Goal: Obtain resource: Download file/media

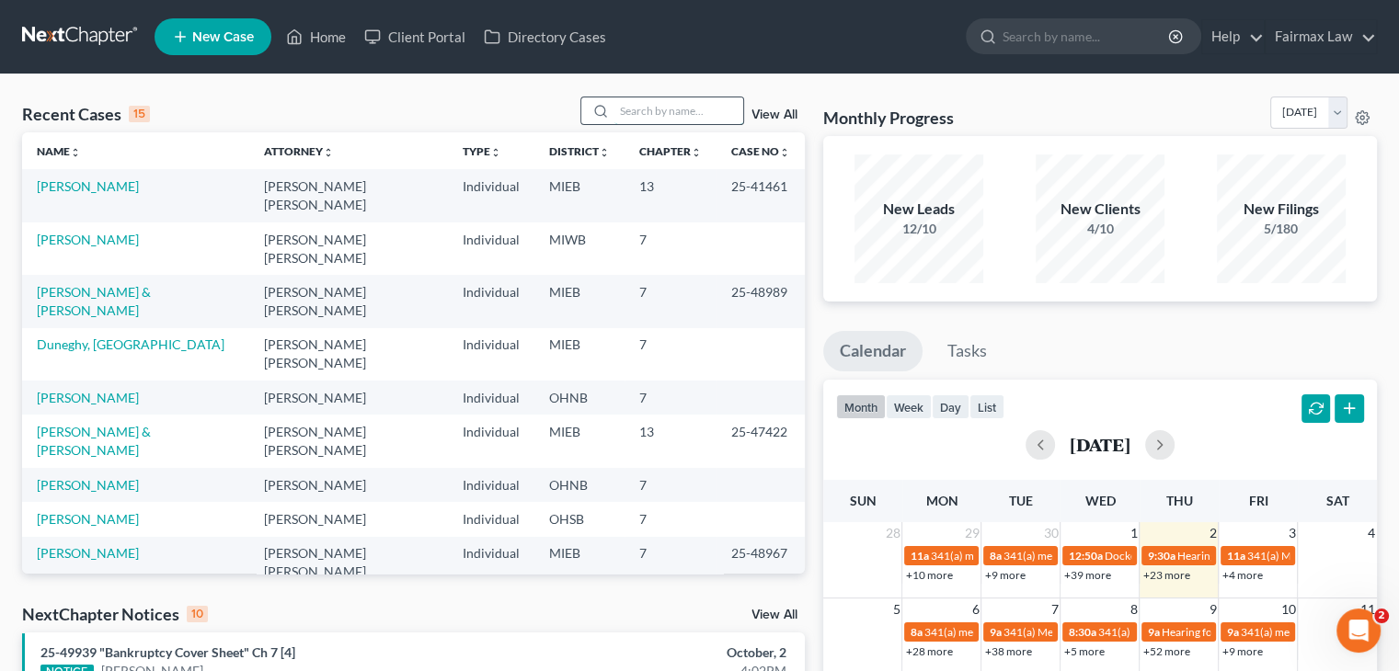
click at [642, 111] on input "search" at bounding box center [678, 110] width 129 height 27
paste input "25-40617"
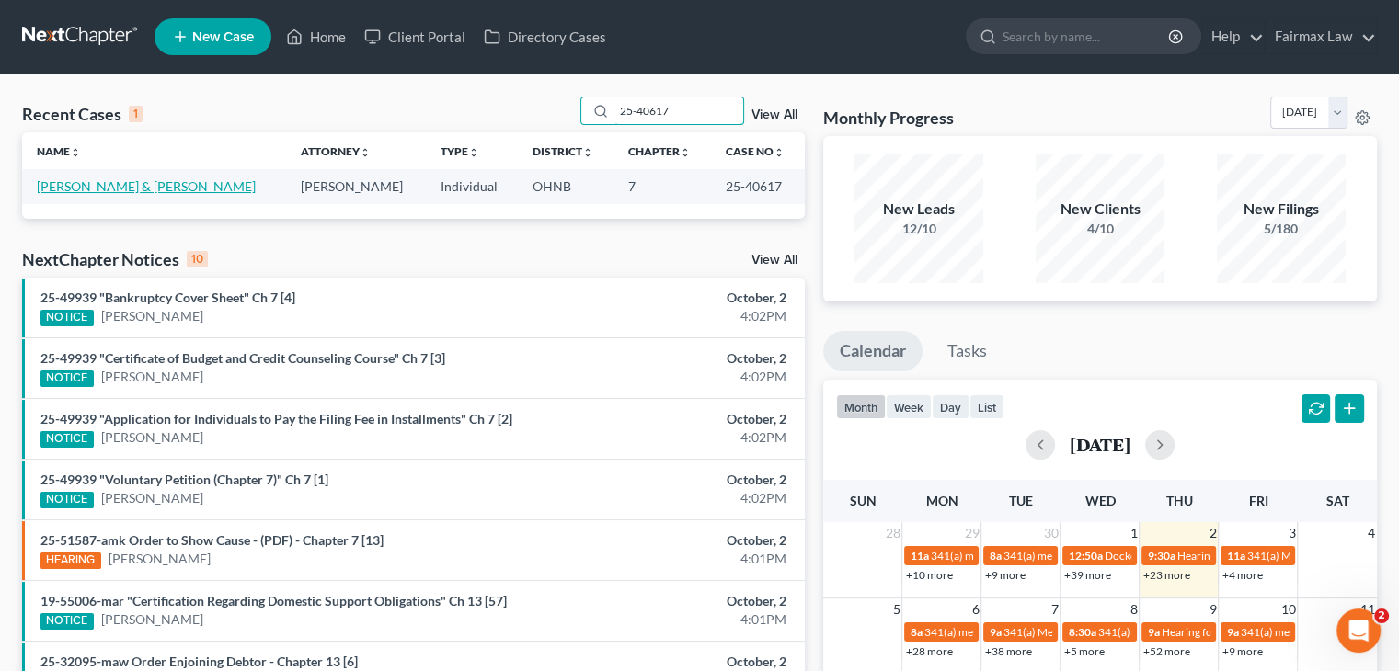
type input "25-40617"
click at [103, 192] on link "[PERSON_NAME] & [PERSON_NAME]" at bounding box center [146, 186] width 219 height 16
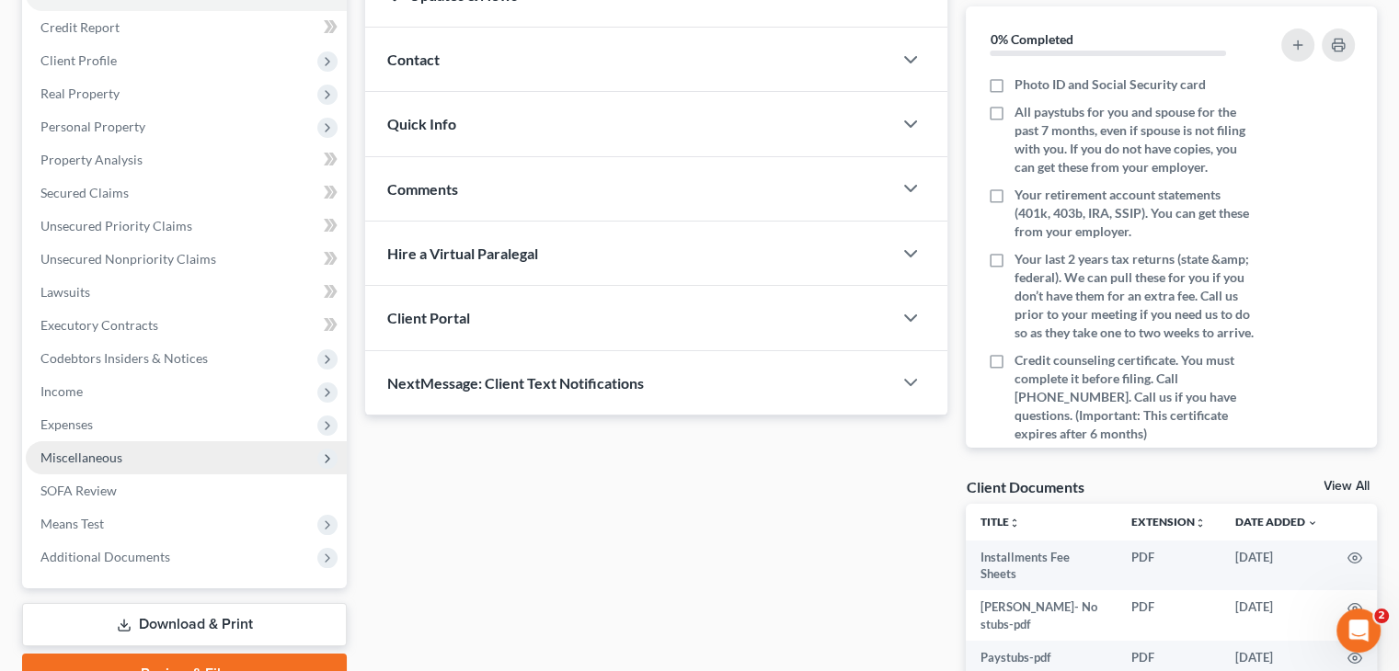
scroll to position [276, 0]
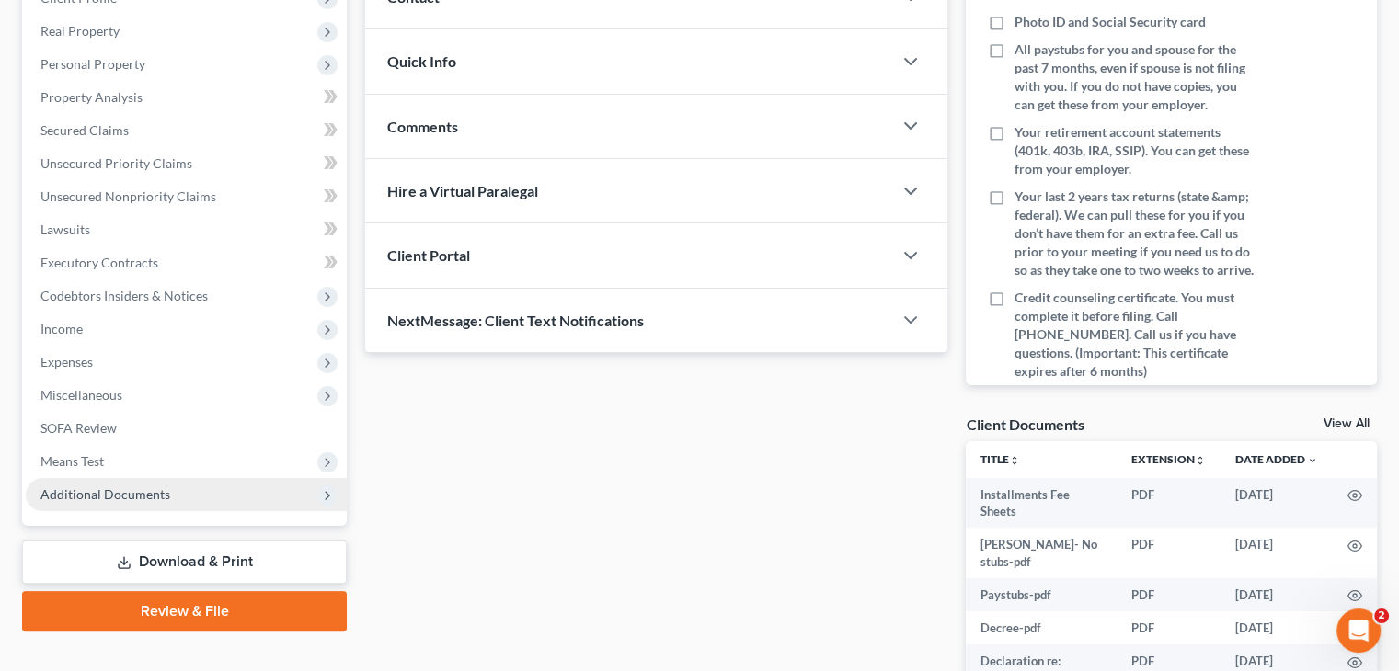
click at [220, 499] on span "Additional Documents" at bounding box center [186, 494] width 321 height 33
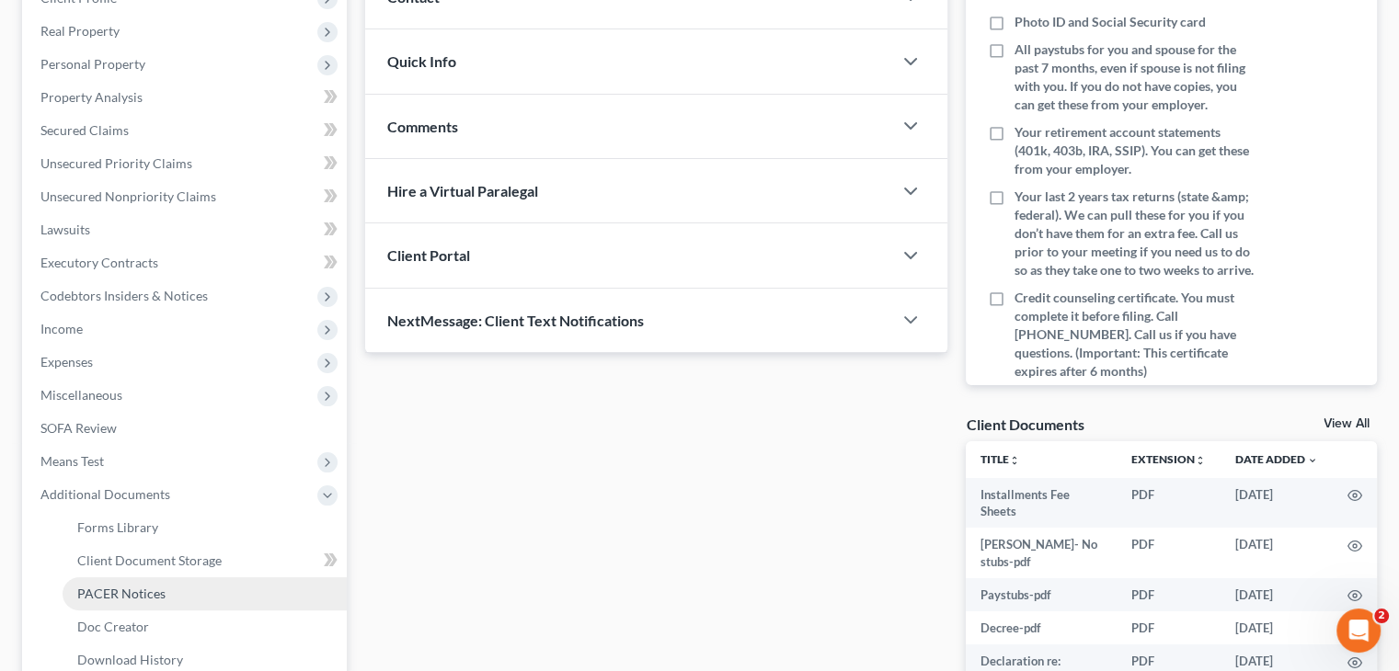
click at [177, 589] on link "PACER Notices" at bounding box center [205, 594] width 284 height 33
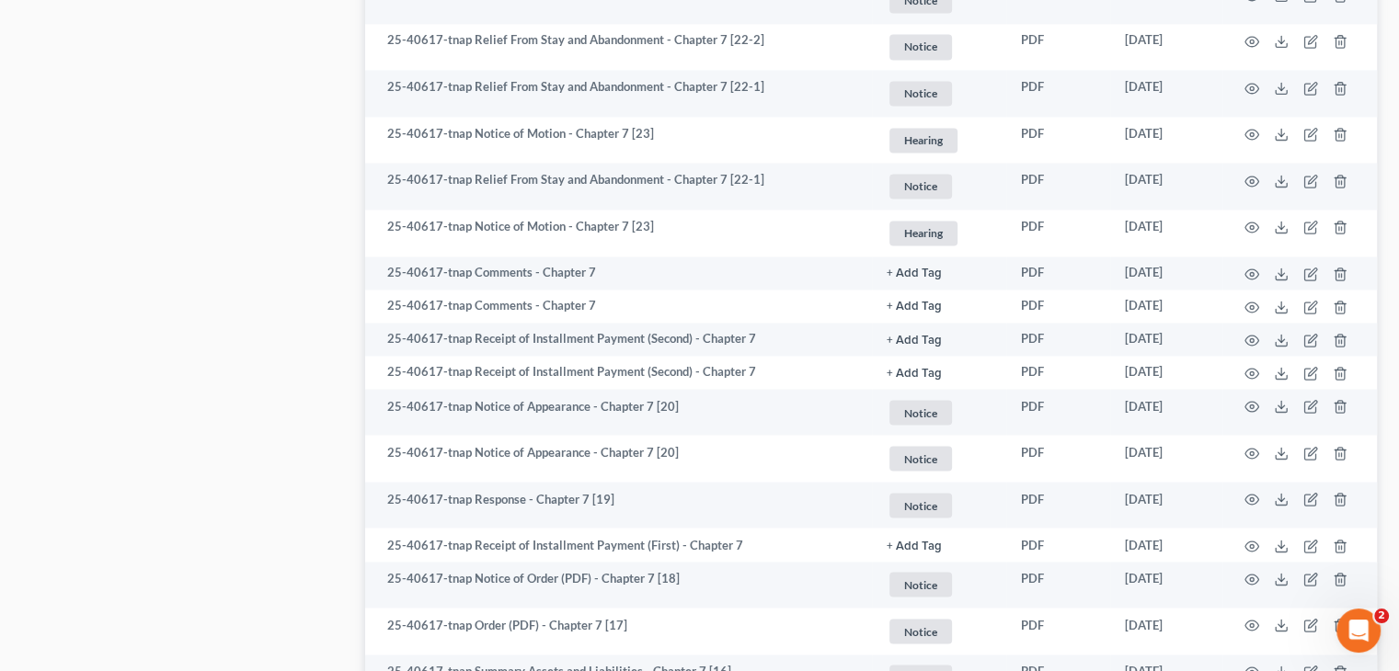
scroll to position [3337, 0]
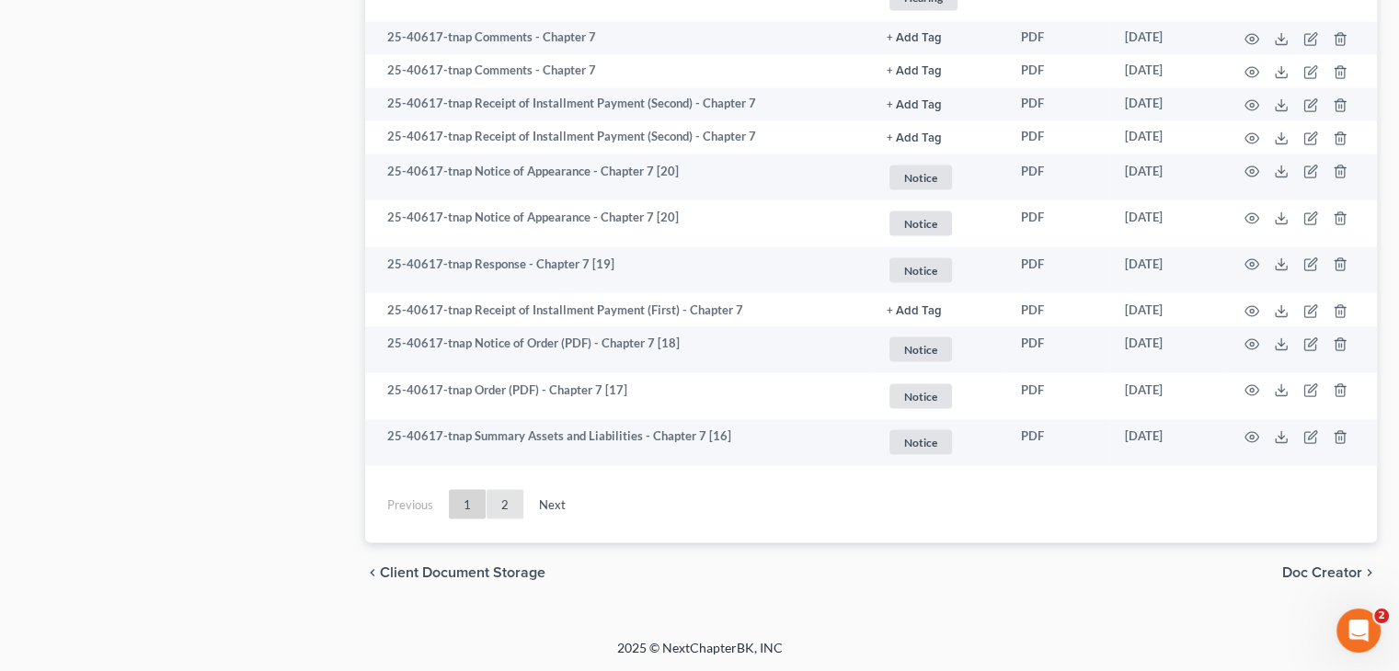
click at [502, 497] on link "2" at bounding box center [504, 503] width 37 height 29
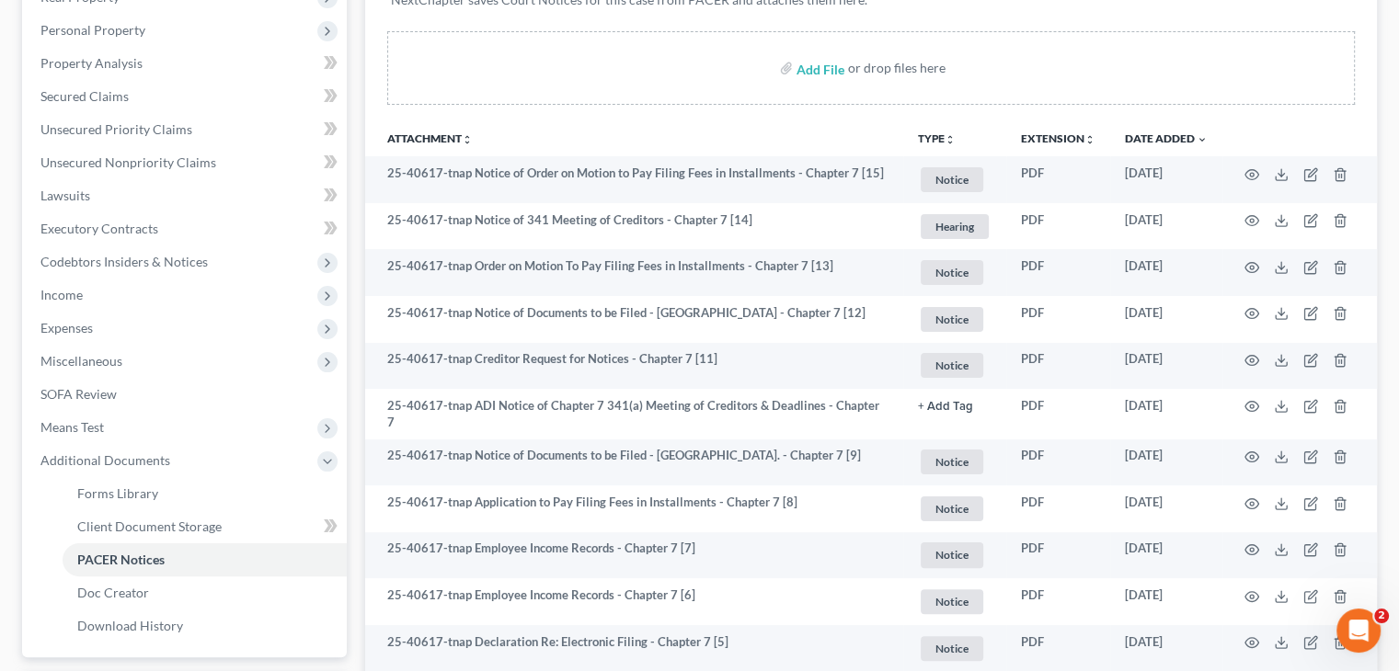
scroll to position [303, 0]
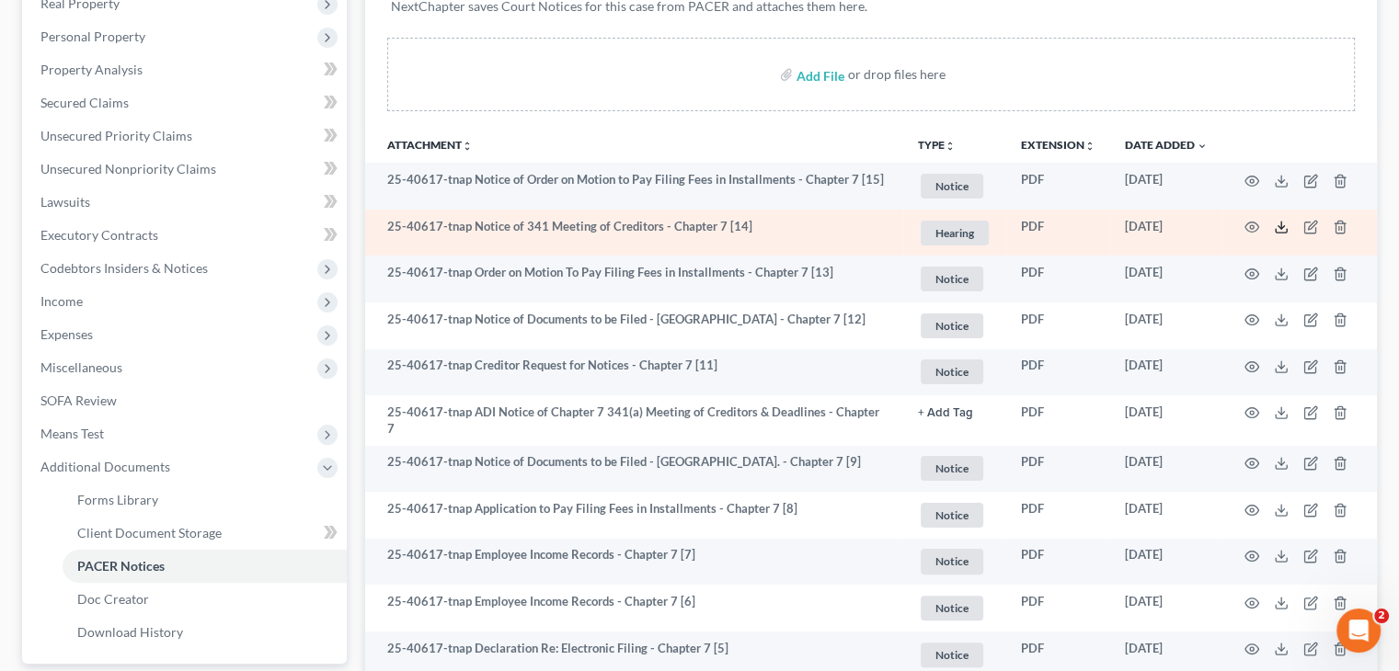
click at [1281, 223] on icon at bounding box center [1281, 227] width 15 height 15
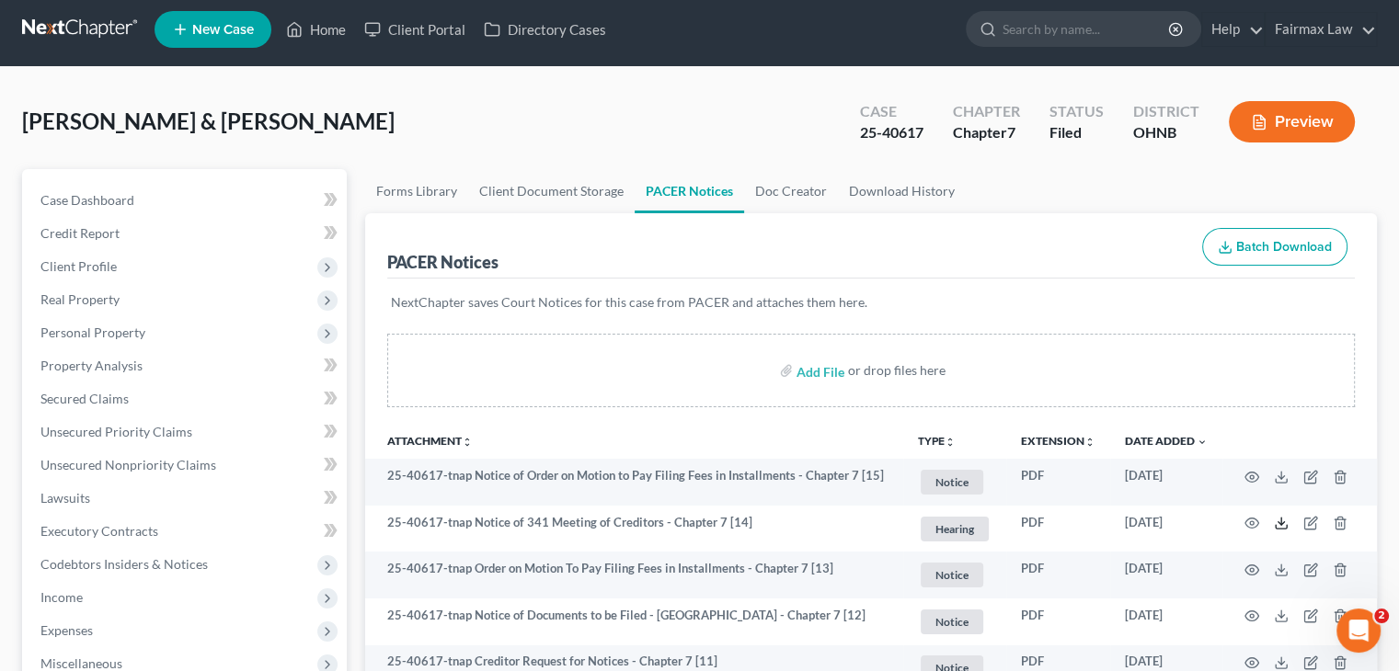
scroll to position [0, 0]
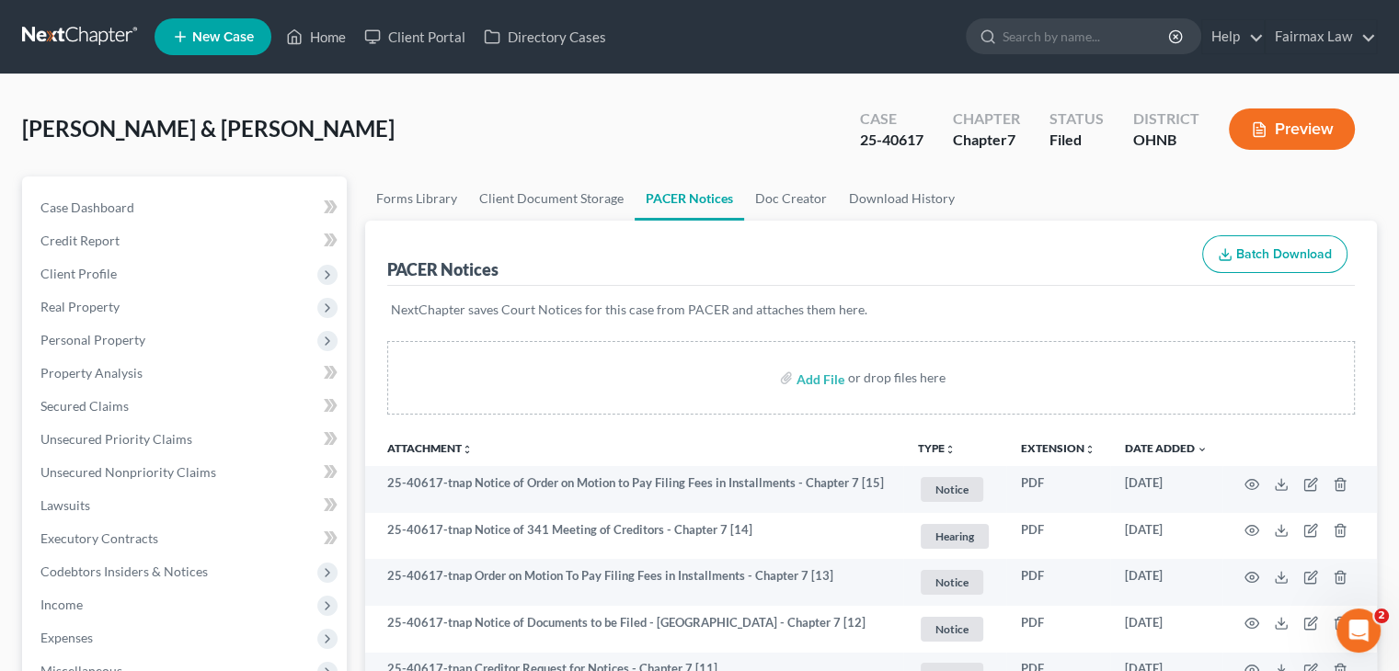
drag, startPoint x: 109, startPoint y: 39, endPoint x: 390, endPoint y: 59, distance: 282.1
click at [109, 39] on link at bounding box center [81, 36] width 118 height 33
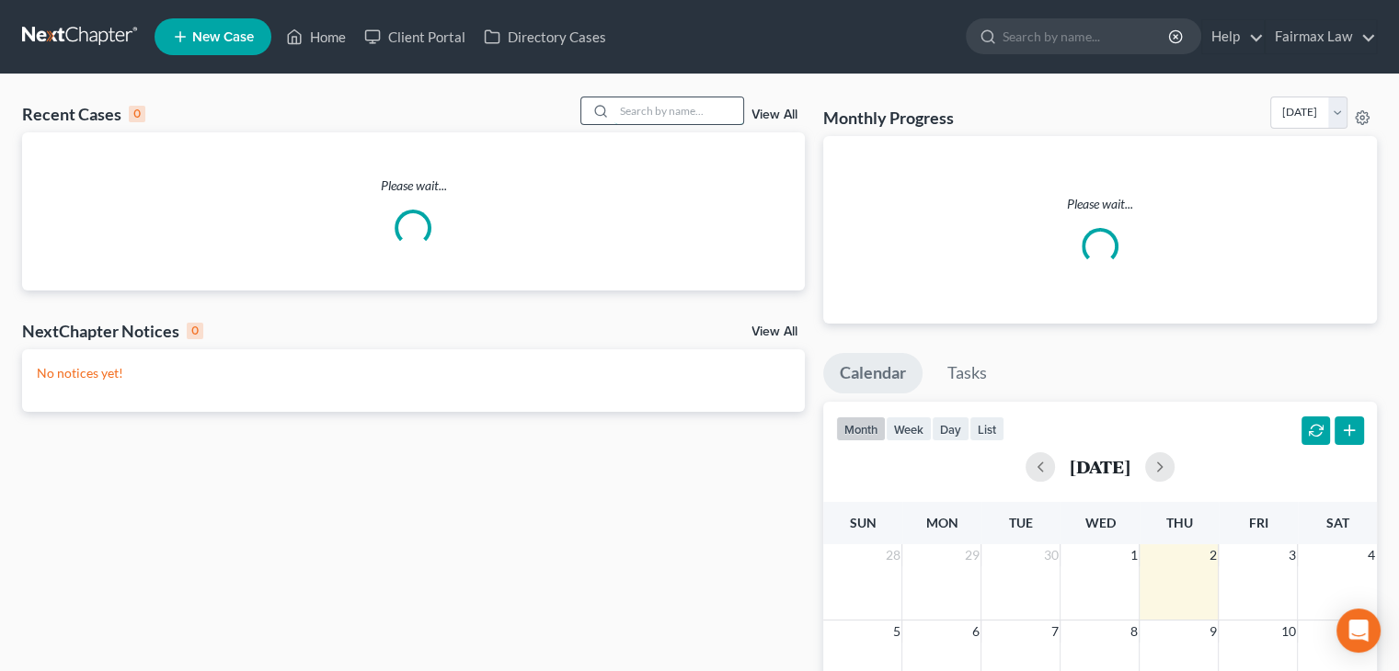
click at [649, 111] on input "search" at bounding box center [678, 110] width 129 height 27
paste input "25-31409"
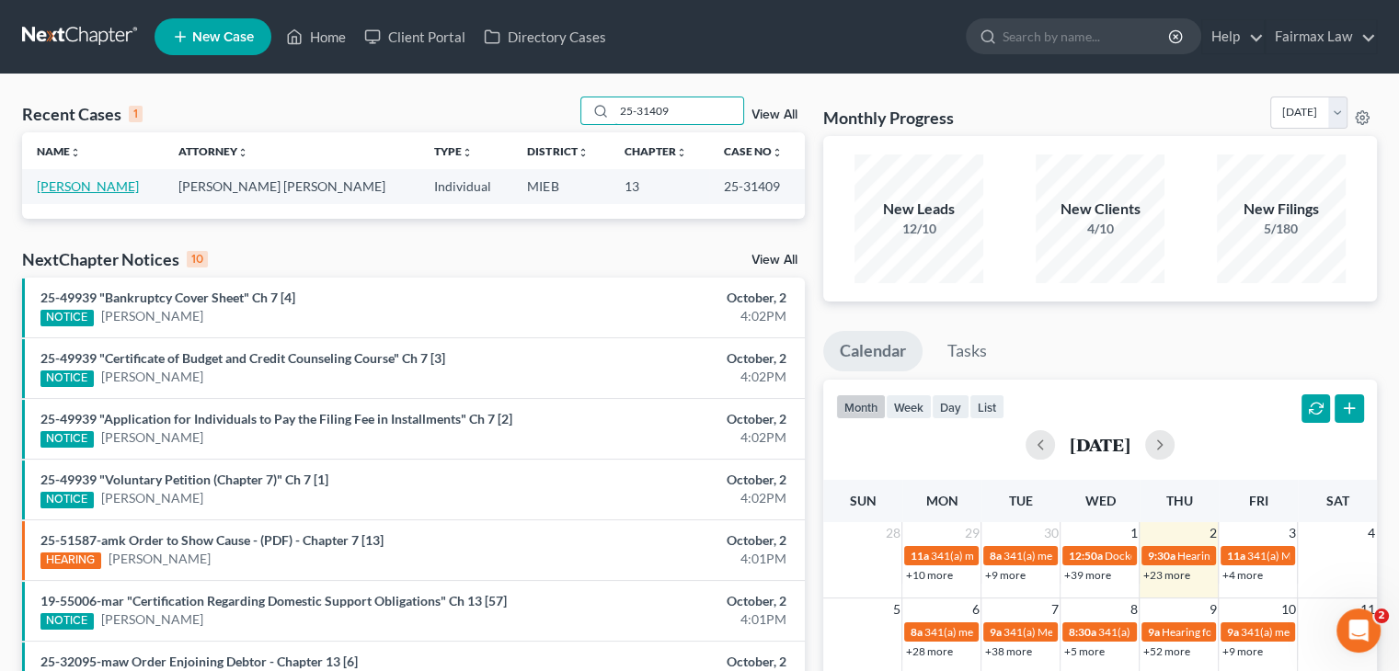
type input "25-31409"
click at [110, 186] on link "[PERSON_NAME]" at bounding box center [88, 186] width 102 height 16
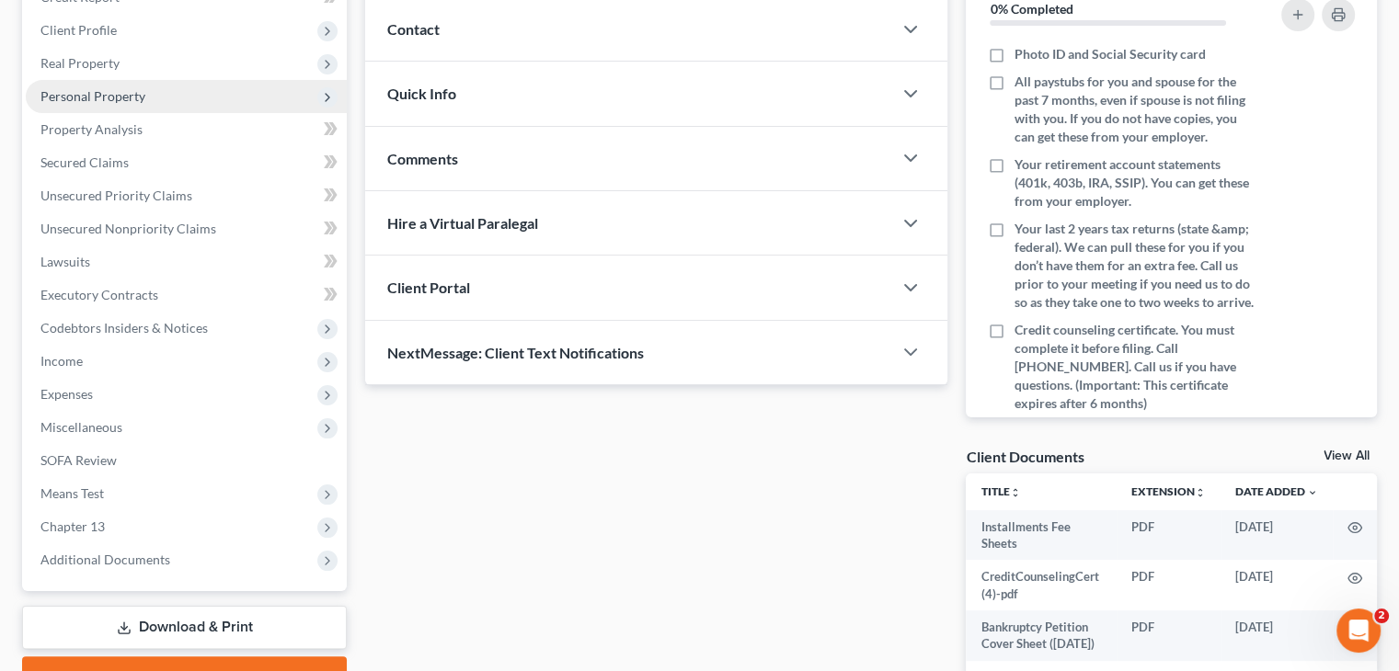
scroll to position [364, 0]
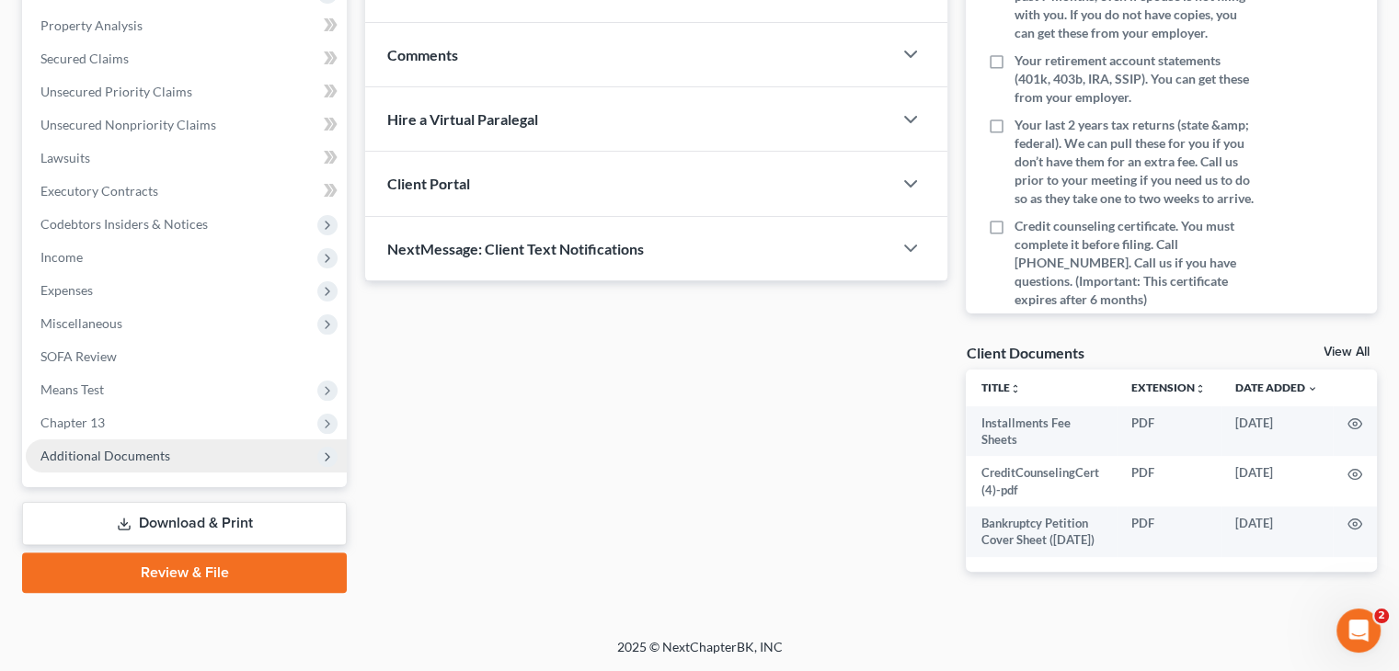
click at [233, 440] on span "Additional Documents" at bounding box center [186, 456] width 321 height 33
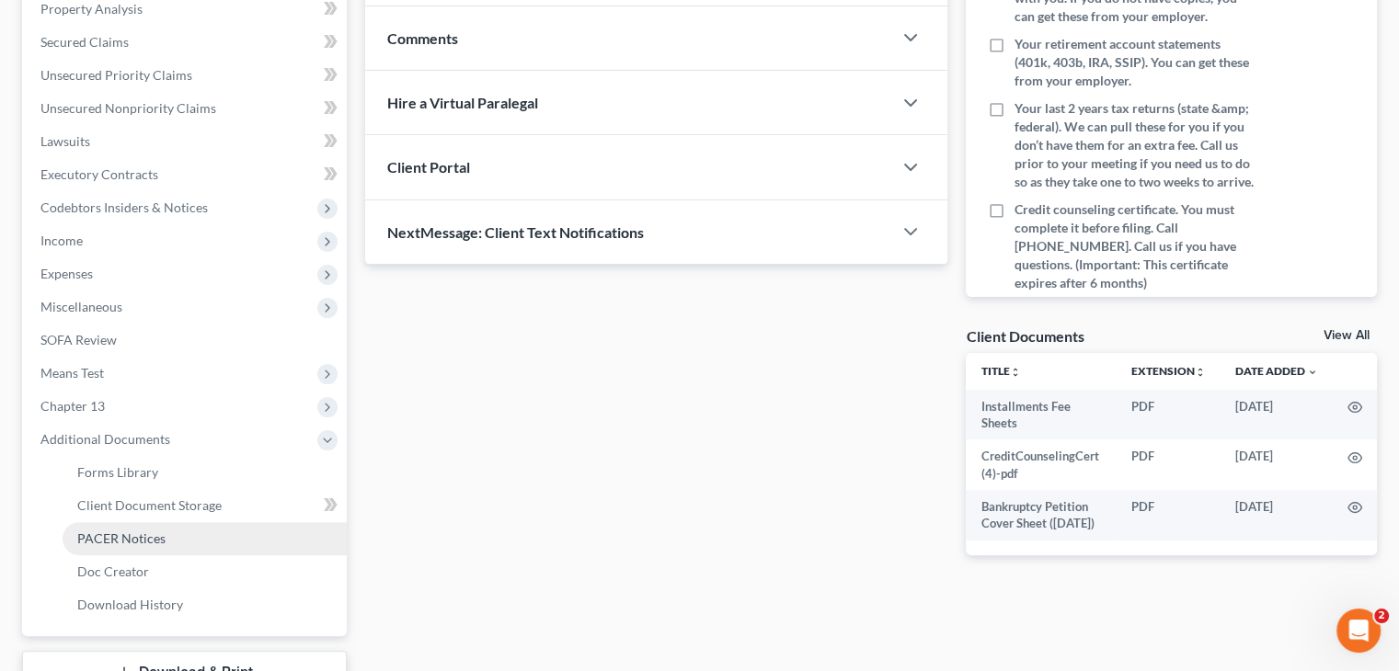
click at [171, 545] on link "PACER Notices" at bounding box center [205, 538] width 284 height 33
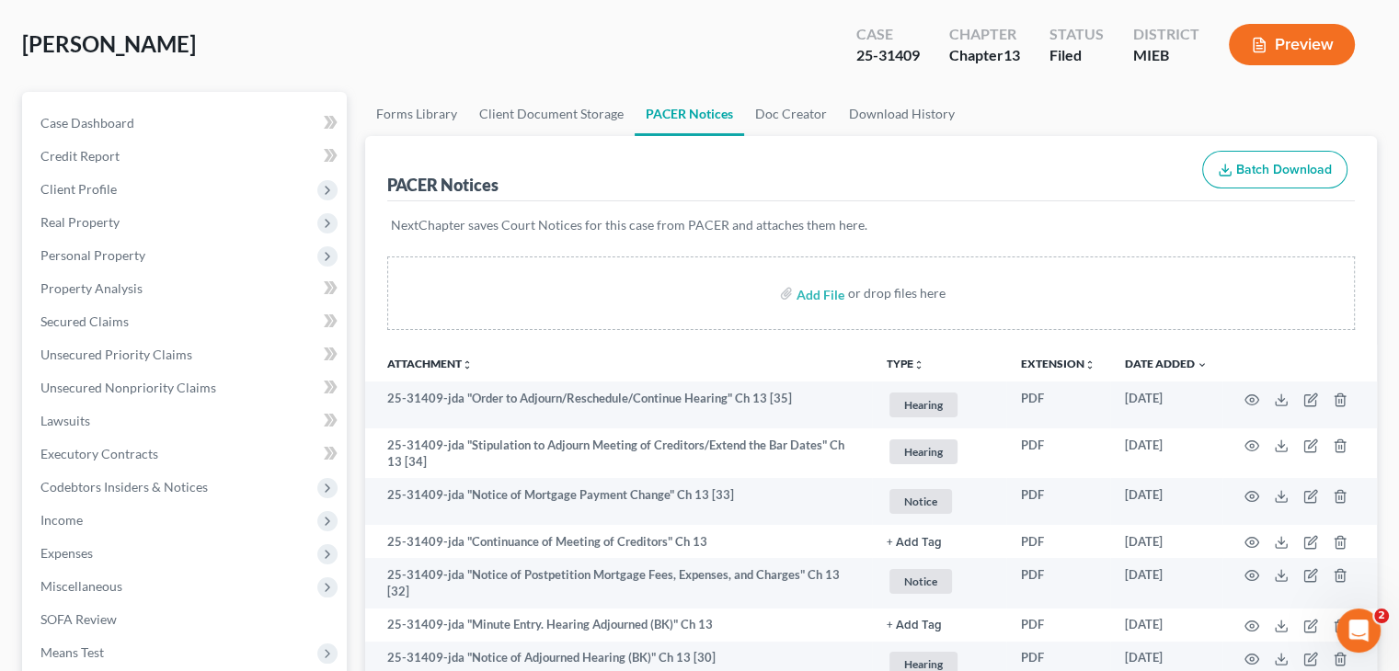
scroll to position [92, 0]
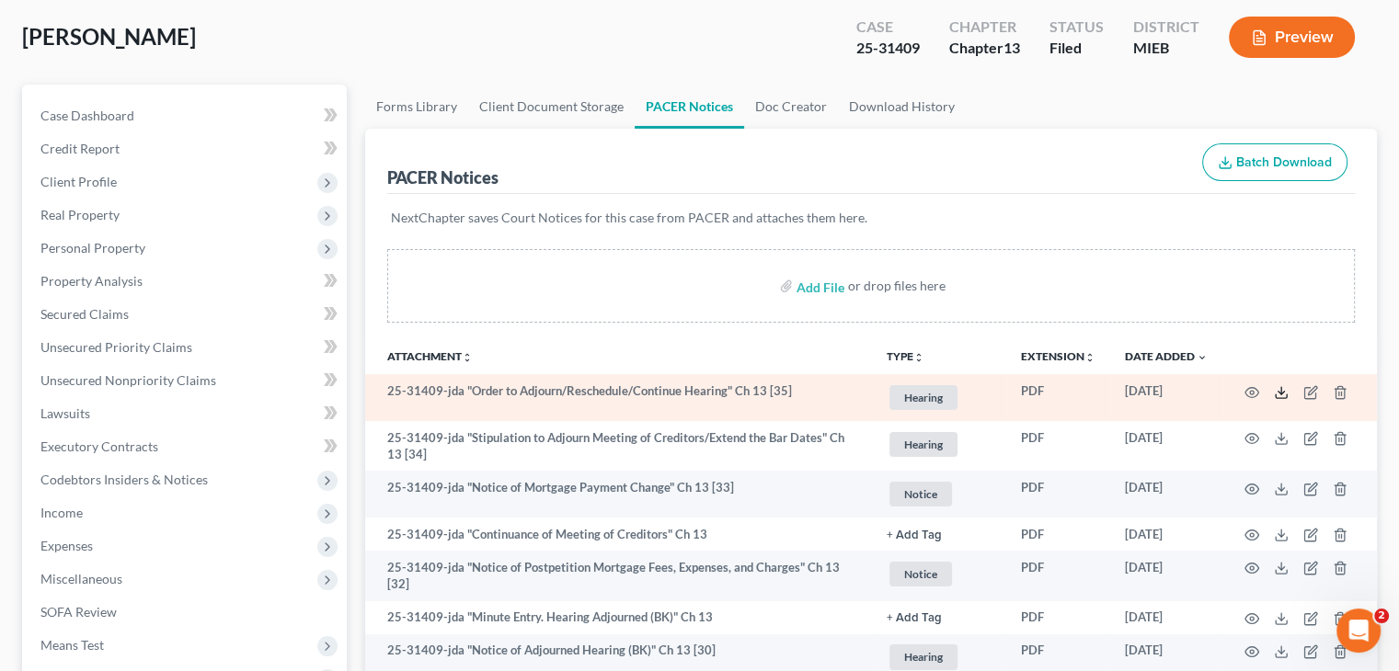
click at [1281, 392] on polyline at bounding box center [1281, 392] width 6 height 3
